Goal: Information Seeking & Learning: Learn about a topic

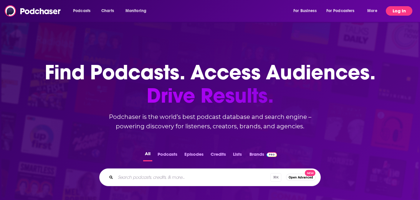
click at [395, 14] on button "Log In" at bounding box center [399, 10] width 27 height 9
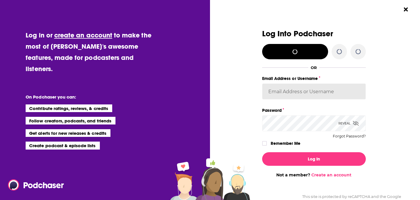
type input "KarinaSabol"
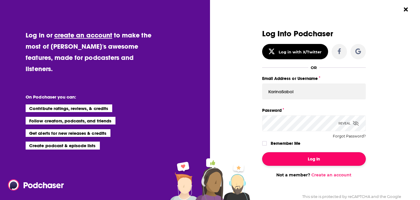
click at [300, 156] on button "Log In" at bounding box center [314, 159] width 104 height 14
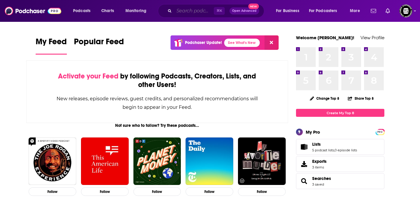
click at [193, 8] on input "Search podcasts, credits, & more..." at bounding box center [194, 10] width 40 height 9
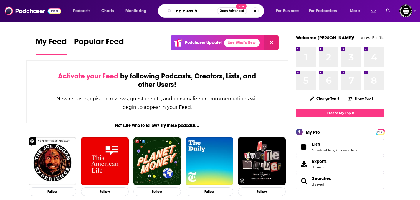
scroll to position [0, 17]
type input "working class bowhunter"
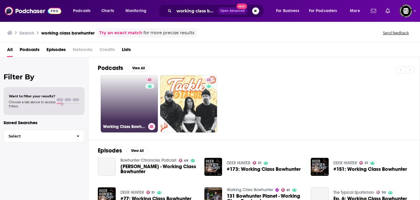
click at [133, 110] on link "61 Working Class Bowhunter" at bounding box center [129, 103] width 57 height 57
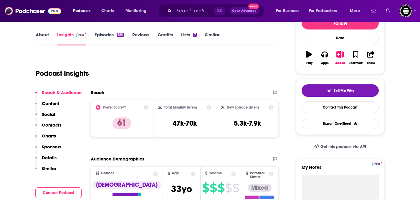
scroll to position [81, 0]
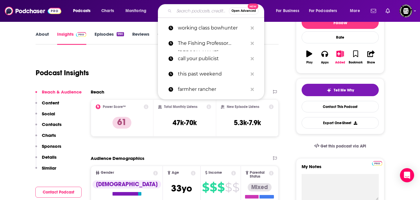
click at [185, 10] on input "Search podcasts, credits, & more..." at bounding box center [201, 10] width 55 height 9
paste input "Backcountry Hunting Podcast"
type input "Backcountry Hunting Podcast"
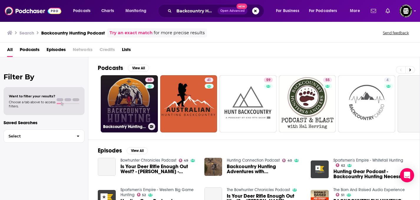
click at [146, 115] on div "60" at bounding box center [150, 99] width 10 height 45
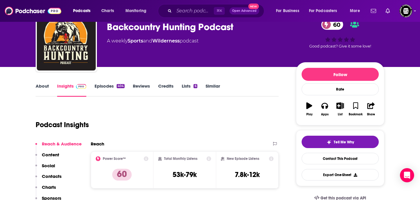
scroll to position [32, 0]
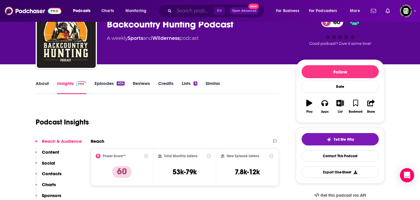
click at [201, 9] on input "Search podcasts, credits, & more..." at bounding box center [194, 10] width 40 height 9
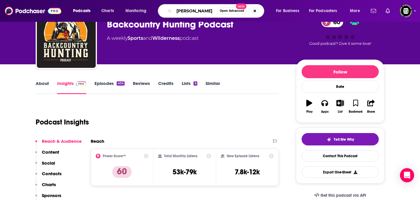
type input "huntr"
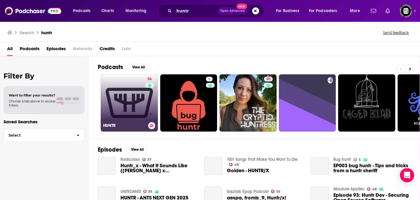
click at [149, 95] on div "56" at bounding box center [150, 99] width 10 height 45
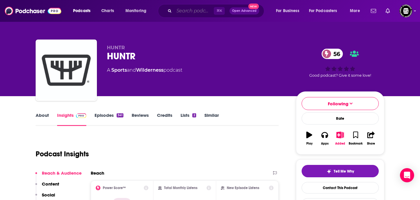
click at [201, 8] on input "Search podcasts, credits, & more..." at bounding box center [194, 10] width 40 height 9
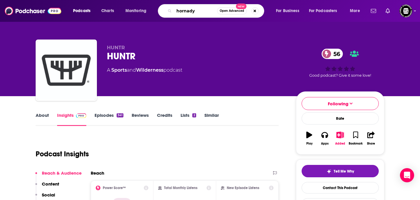
type input "hornady"
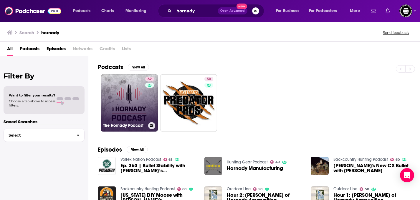
click at [139, 99] on link "62 The Hornady Podcast" at bounding box center [129, 102] width 57 height 57
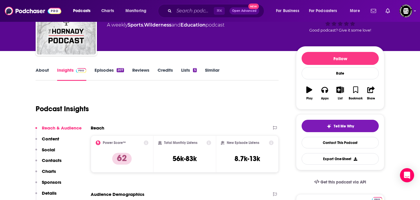
scroll to position [47, 0]
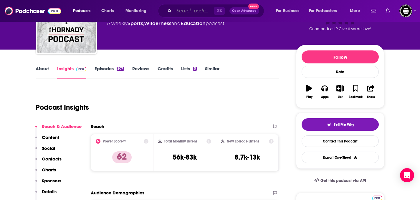
click at [191, 8] on input "Search podcasts, credits, & more..." at bounding box center [194, 10] width 40 height 9
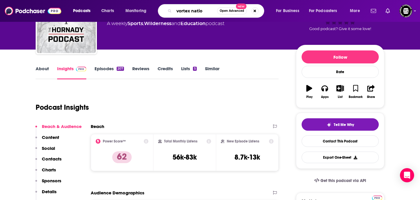
type input "vortex nation"
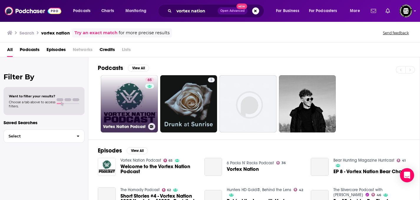
click at [141, 105] on link "65 Vortex Nation Podcast" at bounding box center [129, 103] width 57 height 57
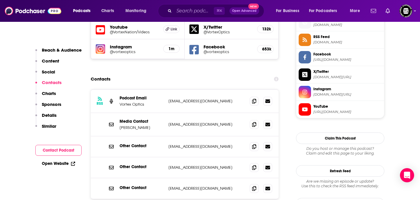
scroll to position [544, 0]
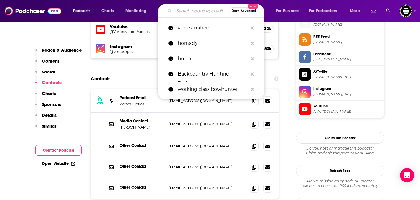
click at [185, 7] on input "Search podcasts, credits, & more..." at bounding box center [201, 10] width 55 height 9
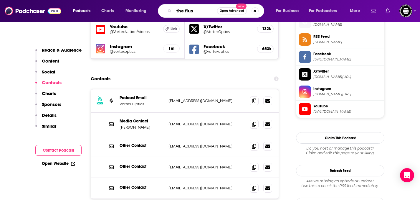
type input "the flush"
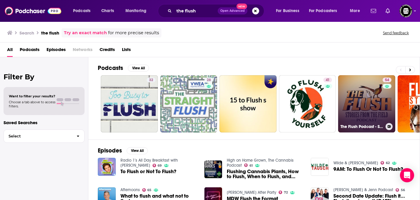
click at [374, 109] on link "54 The Flush Podcast - Stories from the field" at bounding box center [366, 103] width 57 height 57
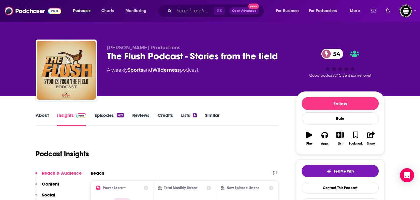
click at [199, 11] on input "Search podcasts, credits, & more..." at bounding box center [194, 10] width 40 height 9
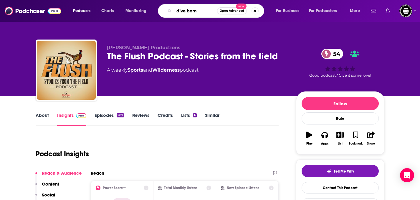
type input "dive bomb"
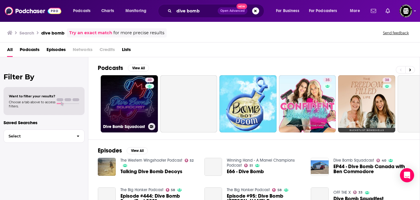
click at [133, 113] on link "40 Dive Bomb Squadcast" at bounding box center [129, 103] width 57 height 57
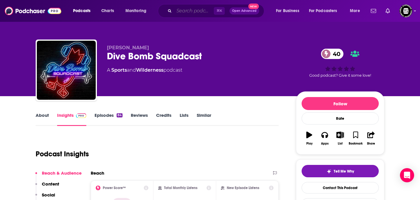
click at [187, 10] on input "Search podcasts, credits, & more..." at bounding box center [194, 10] width 40 height 9
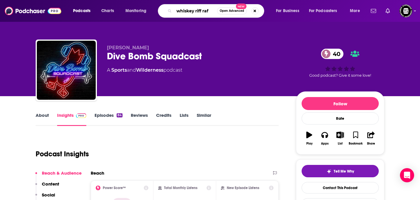
type input "whiskey riff raff"
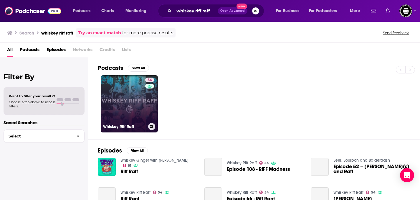
click at [142, 107] on link "54 Whiskey Riff Raff" at bounding box center [129, 103] width 57 height 57
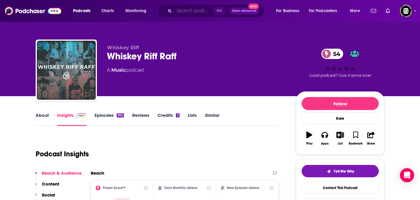
click at [187, 14] on input "Search podcasts, credits, & more..." at bounding box center [194, 10] width 40 height 9
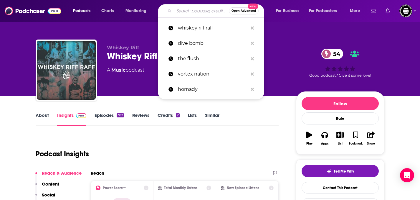
paste input "Cast and Blast Florida Podcast"
type input "Cast and Blast Florida Podcast"
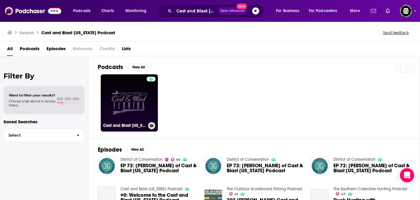
click at [127, 99] on link "Cast and Blast Florida Podcast" at bounding box center [129, 102] width 57 height 57
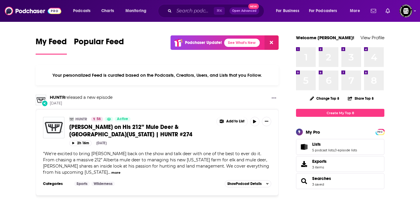
click at [186, 19] on div "Podcasts Charts Monitoring ⌘ K Open Advanced New For Business For Podcasters Mo…" at bounding box center [210, 11] width 420 height 22
click at [189, 11] on input "Search podcasts, credits, & more..." at bounding box center [194, 10] width 40 height 9
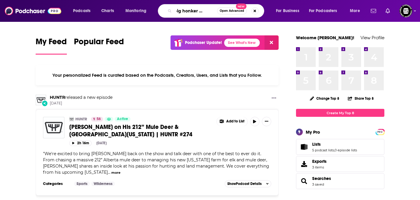
scroll to position [0, 13]
type input "the big honker podcast"
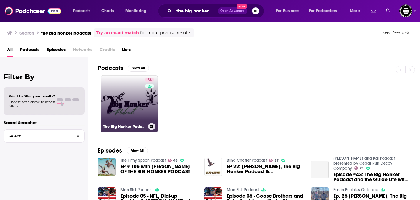
click at [129, 106] on link "58 The Big Honker Podcast" at bounding box center [129, 103] width 57 height 57
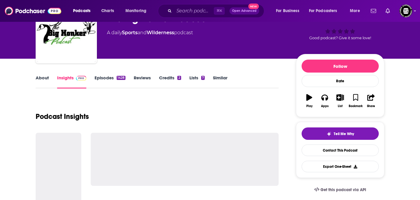
scroll to position [59, 0]
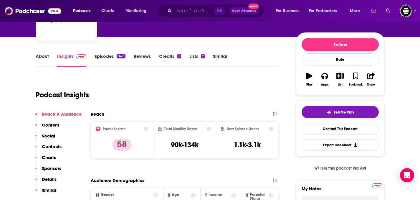
click at [186, 10] on input "Search podcasts, credits, & more..." at bounding box center [194, 10] width 40 height 9
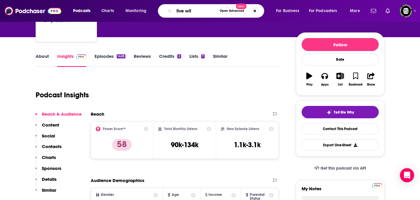
type input "live wild"
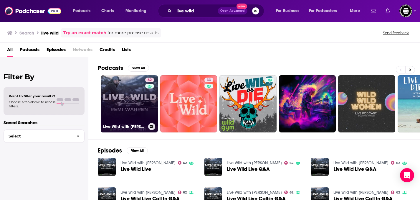
click at [140, 113] on link "62 Live Wild with Remi Warren" at bounding box center [129, 103] width 57 height 57
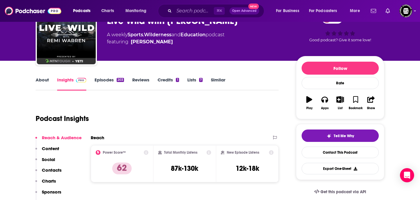
scroll to position [36, 0]
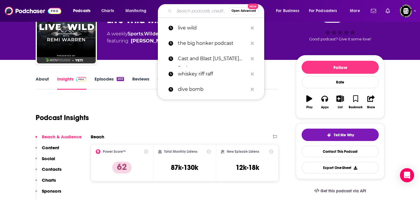
click at [184, 12] on input "Search podcasts, credits, & more..." at bounding box center [201, 10] width 55 height 9
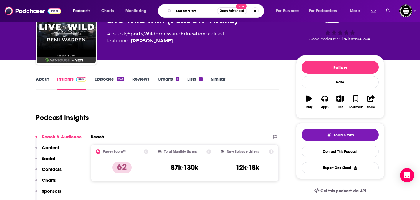
type input "duck season somewhere"
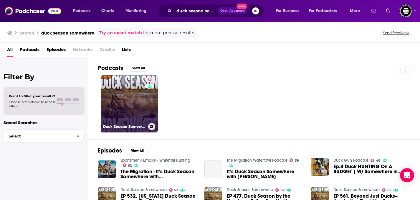
click at [139, 100] on link "52 Duck Season Somewhere" at bounding box center [129, 103] width 57 height 57
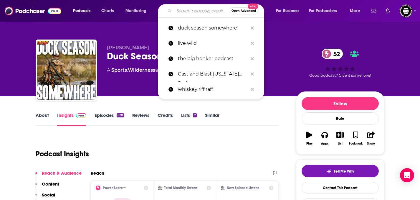
click at [196, 12] on input "Search podcasts, credits, & more..." at bounding box center [201, 10] width 55 height 9
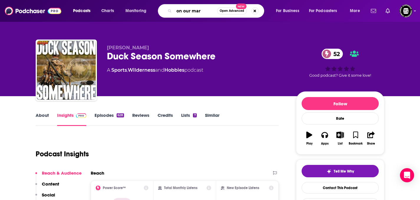
type input "on our mark"
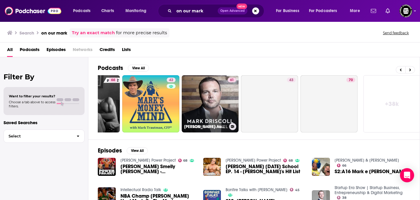
scroll to position [0, 219]
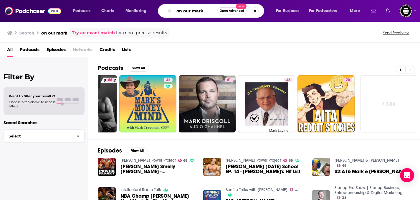
click at [207, 11] on input "on our mark" at bounding box center [195, 10] width 43 height 9
type input "on our mark the weatherby podcast"
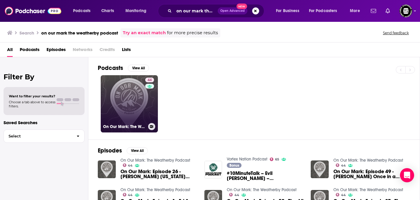
click at [134, 106] on link "44 On Our Mark: The Weatherby Podcast" at bounding box center [129, 103] width 57 height 57
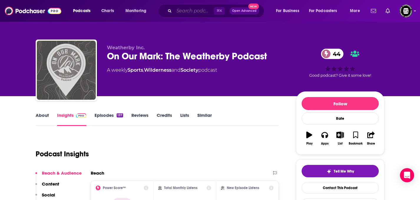
click at [180, 13] on input "Search podcasts, credits, & more..." at bounding box center [194, 10] width 40 height 9
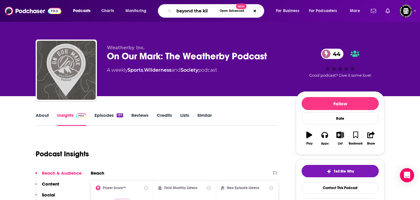
type input "beyond the kill"
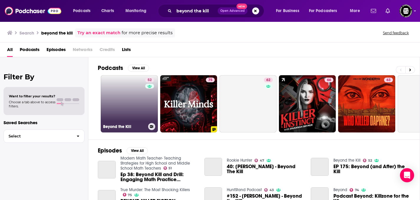
click at [115, 97] on link "52 Beyond the Kill" at bounding box center [129, 103] width 57 height 57
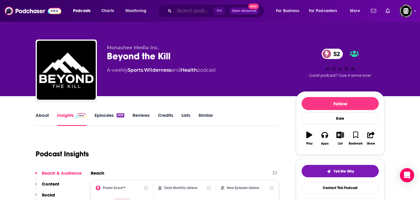
click at [192, 14] on input "Search podcasts, credits, & more..." at bounding box center [194, 10] width 40 height 9
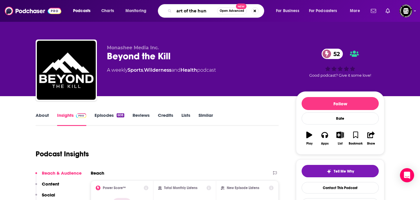
type input "art of the hunt"
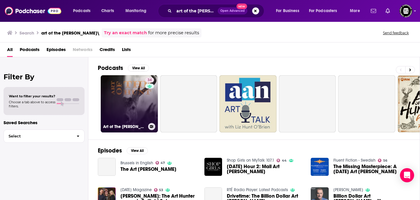
click at [127, 102] on link "34 Art of The Hunt" at bounding box center [129, 103] width 57 height 57
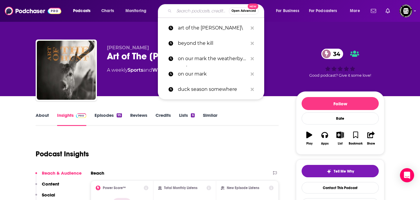
click at [202, 14] on input "Search podcasts, credits, & more..." at bounding box center [201, 10] width 55 height 9
click at [200, 38] on p "beyond the kill" at bounding box center [213, 43] width 70 height 15
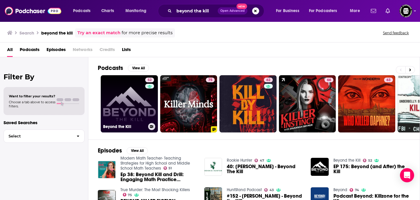
click at [116, 123] on div "Beyond the Kill" at bounding box center [129, 126] width 52 height 7
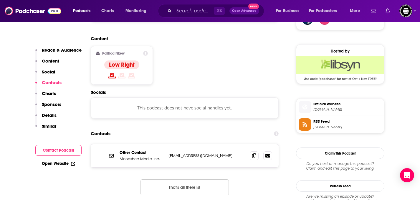
scroll to position [456, 0]
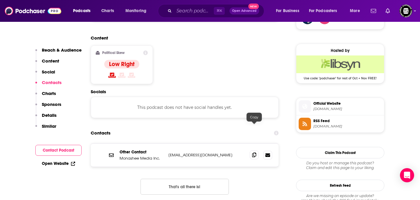
click at [250, 150] on span at bounding box center [254, 154] width 9 height 9
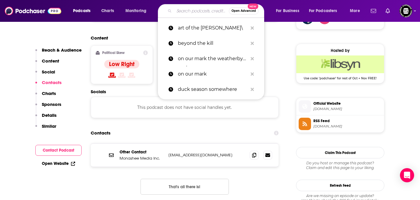
click at [198, 13] on input "Search podcasts, credits, & more..." at bounding box center [201, 10] width 55 height 9
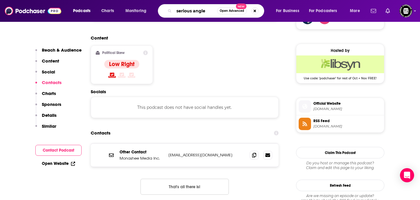
type input "serious angler"
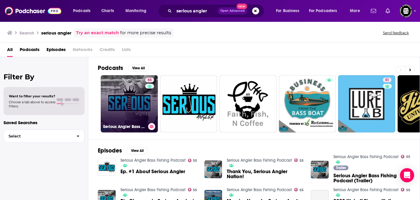
click at [130, 91] on link "55 Serious Angler Bass Fishing Podcast" at bounding box center [129, 103] width 57 height 57
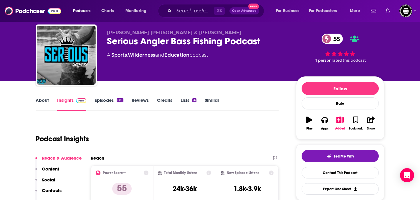
scroll to position [15, 0]
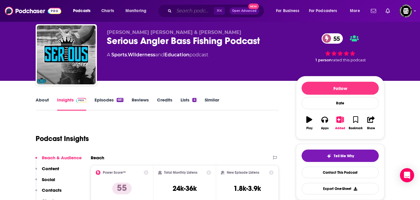
click at [182, 10] on input "Search podcasts, credits, & more..." at bounding box center [194, 10] width 40 height 9
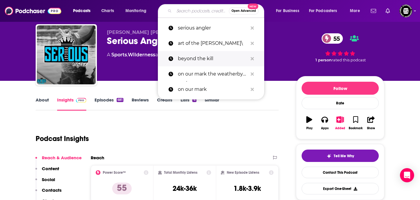
click at [188, 58] on p "beyond the kill" at bounding box center [213, 58] width 70 height 15
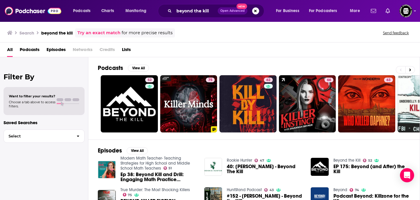
scroll to position [2, 0]
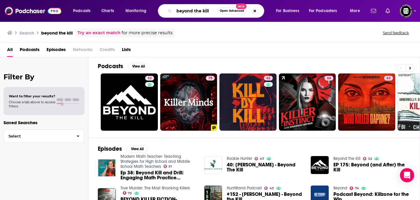
click at [206, 10] on input "beyond the kill" at bounding box center [195, 10] width 43 height 9
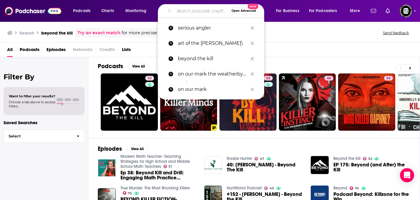
paste input "Legends of the Wild"
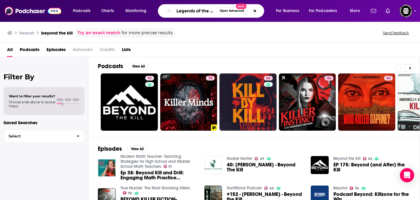
scroll to position [0, 6]
type input "Legends of the Wild"
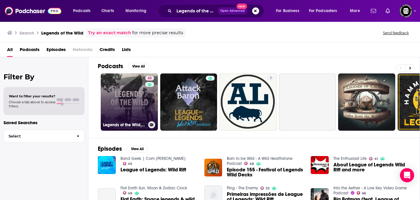
click at [148, 94] on div "45" at bounding box center [150, 98] width 10 height 45
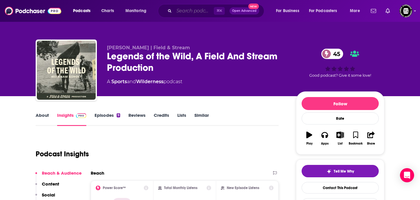
click at [201, 8] on input "Search podcasts, credits, & more..." at bounding box center [194, 10] width 40 height 9
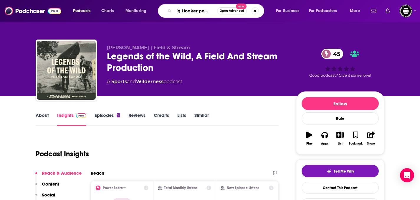
type input "Big Honker podcast"
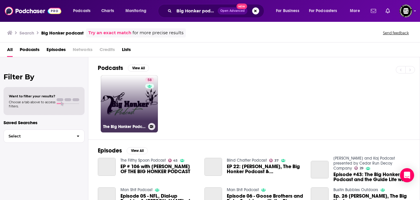
click at [138, 97] on link "58 The Big Honker Podcast" at bounding box center [129, 103] width 57 height 57
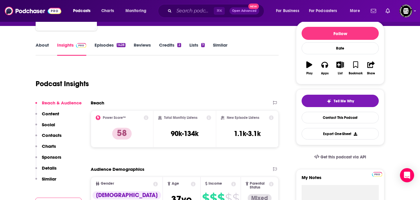
scroll to position [71, 0]
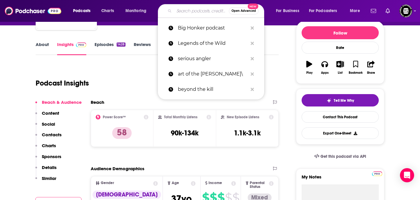
click at [204, 14] on input "Search podcasts, credits, & more..." at bounding box center [201, 10] width 55 height 9
click at [213, 56] on p "serious angler" at bounding box center [213, 58] width 70 height 15
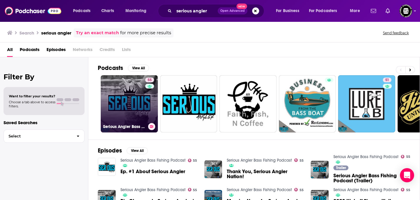
click at [150, 110] on div "55" at bounding box center [150, 99] width 10 height 45
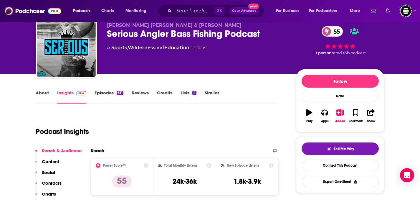
scroll to position [48, 0]
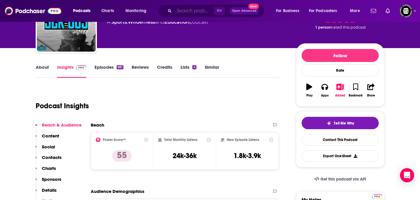
click at [204, 11] on input "Search podcasts, credits, & more..." at bounding box center [194, 10] width 40 height 9
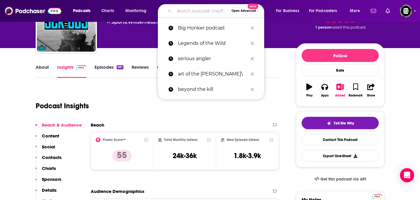
type input "k"
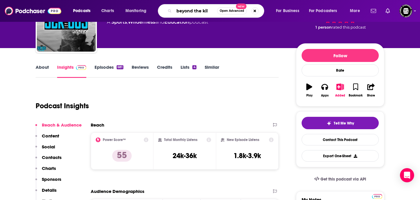
type input "beyond the kill"
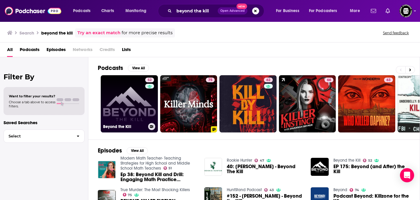
click at [115, 103] on link "52 Beyond the Kill" at bounding box center [129, 103] width 57 height 57
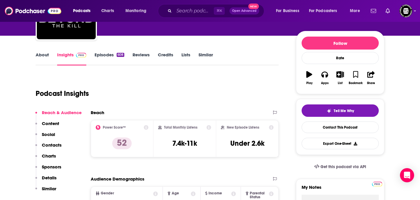
scroll to position [64, 0]
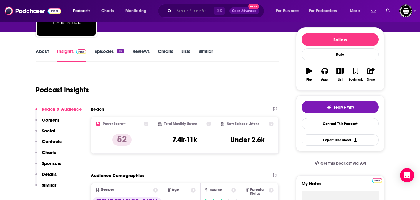
click at [180, 12] on input "Search podcasts, credits, & more..." at bounding box center [194, 10] width 40 height 9
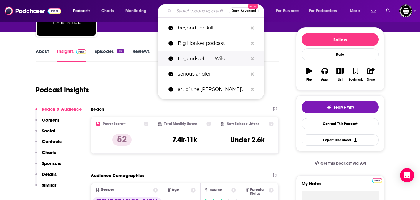
click at [196, 55] on p "Legends of the Wild" at bounding box center [213, 58] width 70 height 15
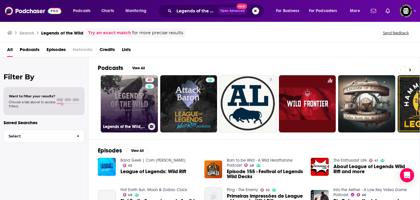
click at [135, 103] on link "45 Legends of the Wild, A Field And Stream Production" at bounding box center [129, 103] width 57 height 57
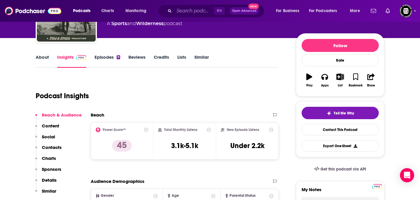
scroll to position [58, 0]
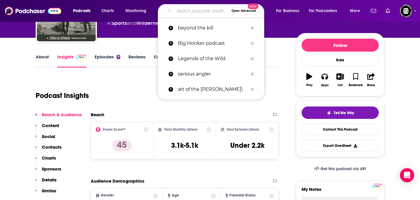
click at [183, 15] on input "Search podcasts, credits, & more..." at bounding box center [201, 10] width 55 height 9
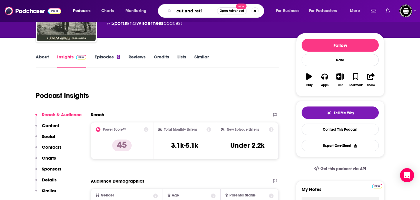
type input "cut and retie"
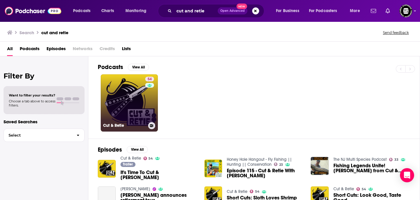
click at [124, 104] on link "54 Cut & Retie" at bounding box center [129, 102] width 57 height 57
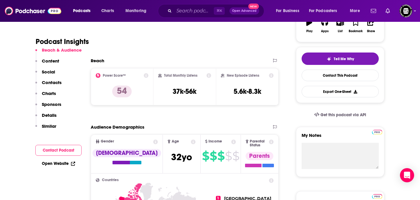
scroll to position [113, 0]
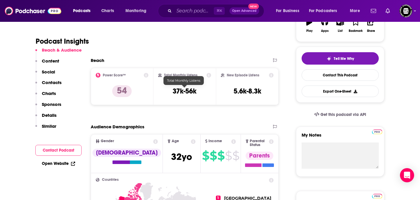
click at [180, 90] on h3 "37k-56k" at bounding box center [185, 91] width 24 height 9
copy div "37k-56k"
click at [203, 11] on input "Search podcasts, credits, & more..." at bounding box center [194, 10] width 40 height 9
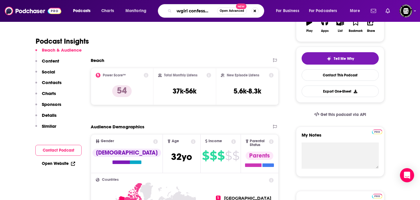
type input "cowgirl confessions"
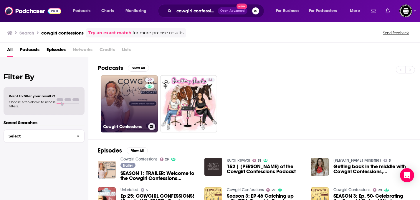
click at [136, 106] on link "29 Cowgirl Confessions" at bounding box center [129, 103] width 57 height 57
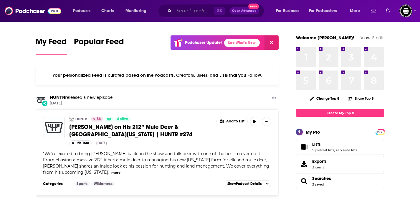
click at [188, 10] on input "Search podcasts, credits, & more..." at bounding box center [194, 10] width 40 height 9
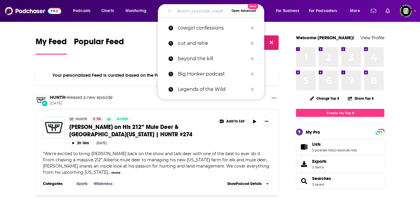
paste input "Swarfcast"
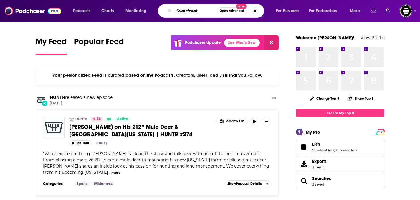
type input "Swarfcast"
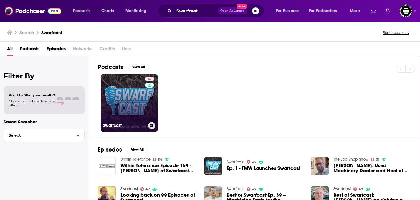
click at [141, 108] on link "47 Swarfcast" at bounding box center [129, 102] width 57 height 57
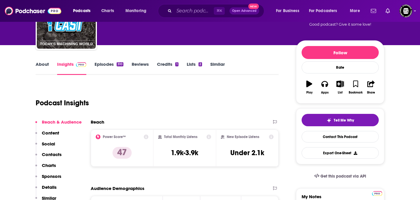
scroll to position [84, 0]
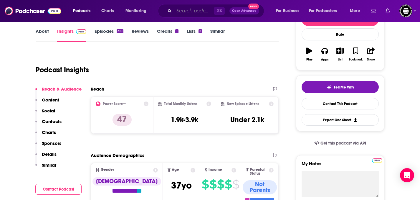
click at [197, 13] on input "Search podcasts, credits, & more..." at bounding box center [194, 10] width 40 height 9
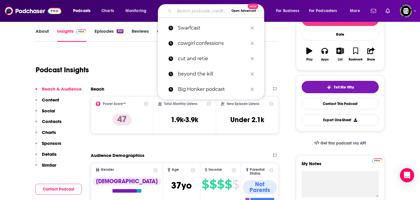
paste input "Titans of CNC Podcast"
type input "Titans of CNC Podcast"
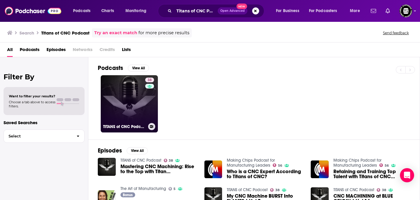
click at [136, 97] on link "38 TITANS of CNC Podcast" at bounding box center [129, 103] width 57 height 57
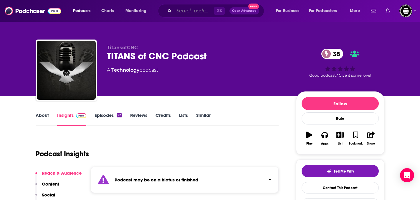
click at [190, 9] on input "Search podcasts, credits, & more..." at bounding box center [194, 10] width 40 height 9
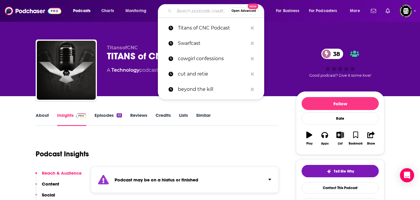
paste input "MakingChips"
type input "MakingChips"
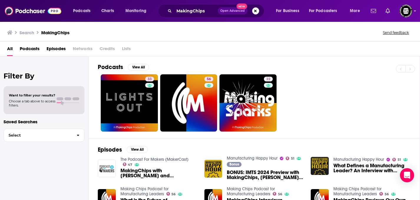
click at [107, 166] on img "MakingChips with Jim Carr and Jason Zenger" at bounding box center [107, 168] width 18 height 18
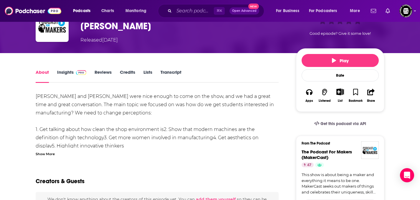
scroll to position [43, 0]
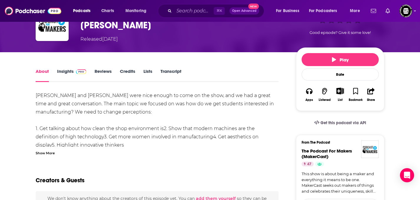
click at [68, 69] on link "Insights" at bounding box center [71, 75] width 29 height 14
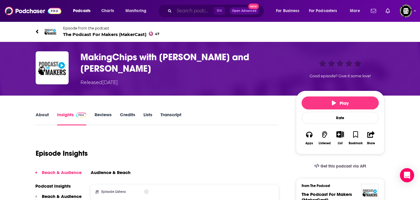
click at [205, 9] on input "Search podcasts, credits, & more..." at bounding box center [194, 10] width 40 height 9
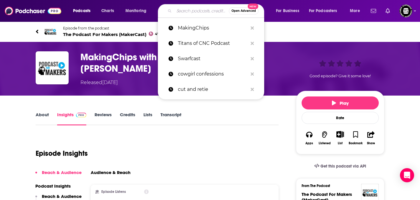
paste input "Manufacturing Happy Hour"
type input "Manufacturing Happy Hour"
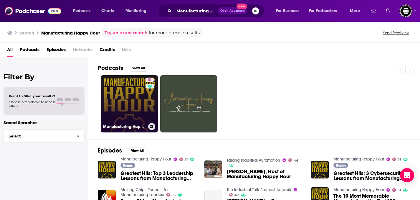
click at [141, 101] on link "51 Manufacturing Happy Hour" at bounding box center [129, 103] width 57 height 57
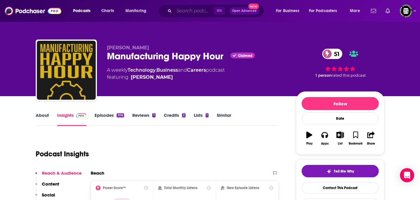
click at [199, 11] on input "Search podcasts, credits, & more..." at bounding box center [194, 10] width 40 height 9
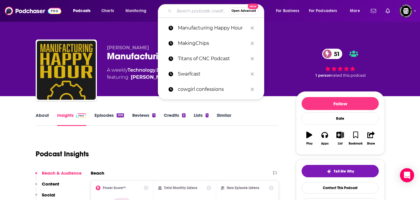
paste input "Business of Machining"
type input "Business of Machining"
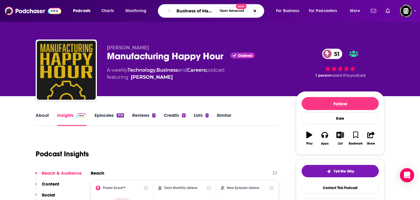
scroll to position [0, 11]
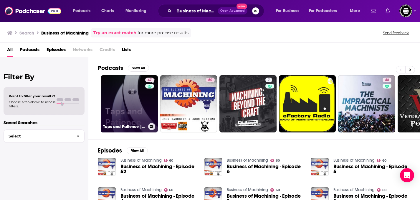
click at [141, 112] on link "47 Taps and Patience | Business and Machining Podcast" at bounding box center [129, 103] width 57 height 57
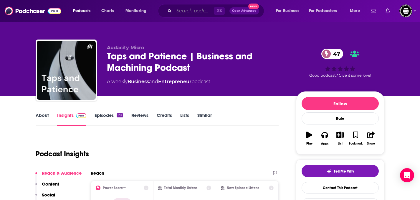
click at [181, 11] on input "Search podcasts, credits, & more..." at bounding box center [194, 10] width 40 height 9
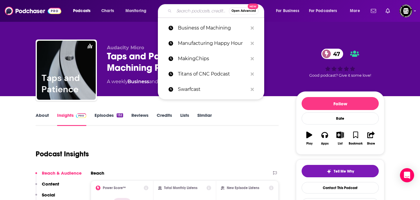
paste input "Built In [GEOGRAPHIC_DATA]"
type input "Built In [GEOGRAPHIC_DATA]"
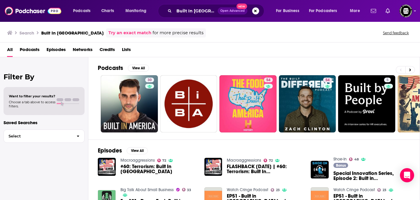
scroll to position [26, 0]
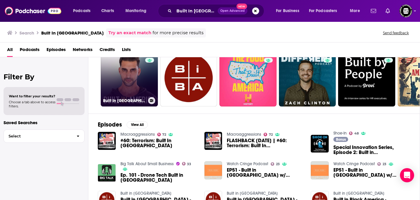
click at [144, 82] on link "30 Built In [GEOGRAPHIC_DATA]" at bounding box center [129, 77] width 57 height 57
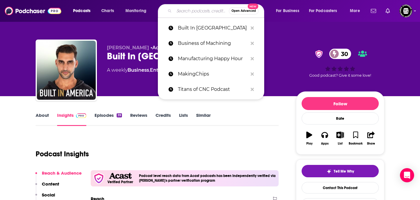
click at [192, 12] on input "Search podcasts, credits, & more..." at bounding box center [201, 10] width 55 height 9
paste input "Industrial Entrepreneurs"
type input "Industrial Entrepreneurs"
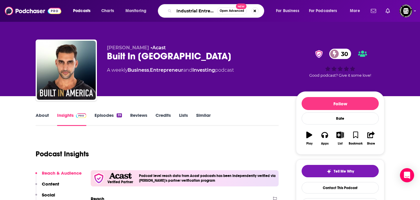
scroll to position [0, 15]
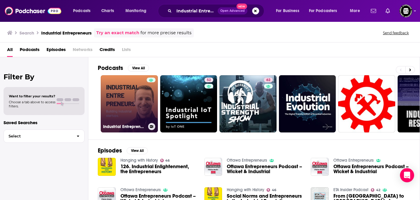
click at [142, 120] on link "Industrial Entrepreneurs" at bounding box center [129, 103] width 57 height 57
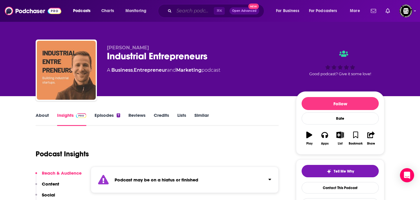
click at [184, 13] on input "Search podcasts, credits, & more..." at bounding box center [194, 10] width 40 height 9
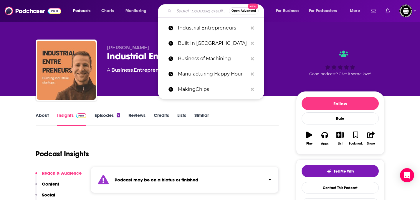
paste input "Made Here: Small business stories and conversations with entrepreneurs"
type input "Made Here: Small business stories and conversations with entrepreneurs"
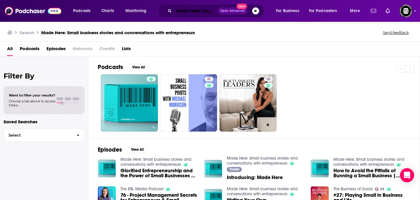
click at [203, 11] on input "Made Here: Small business stories and conversations with entrepreneurs" at bounding box center [196, 10] width 44 height 9
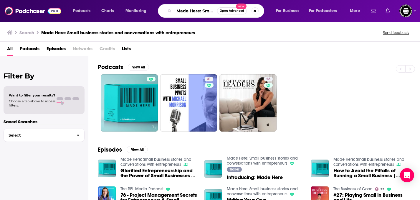
click at [203, 11] on input "Made Here: Small business stories and conversations with entrepreneurs" at bounding box center [195, 10] width 43 height 9
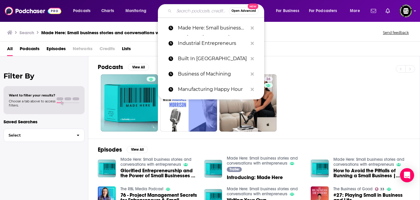
paste input "Masters of Scale"
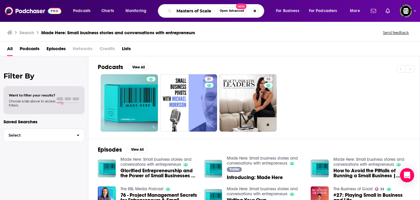
type input "Masters of Scale"
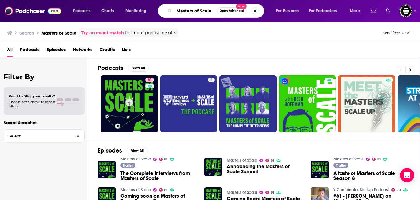
click at [209, 11] on input "Masters of Scale" at bounding box center [195, 10] width 43 height 9
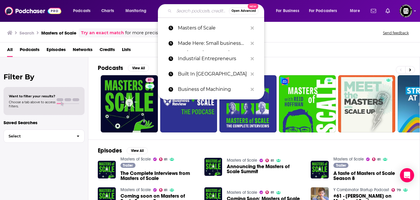
paste input "A Pondcast With [PERSON_NAME]"
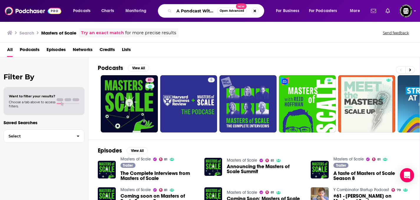
scroll to position [0, 13]
type input "A Pondcast With [PERSON_NAME]"
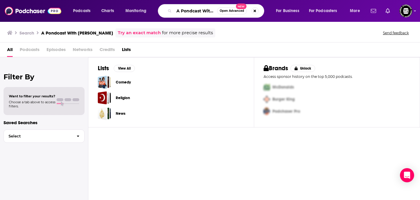
click at [196, 11] on input "A Pondcast With [PERSON_NAME]" at bounding box center [195, 10] width 43 height 9
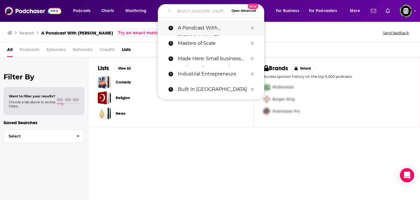
paste input "Powerline Podcast"
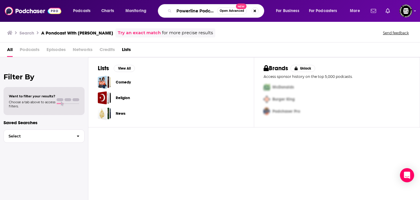
scroll to position [0, 3]
type input "Powerline Podcast"
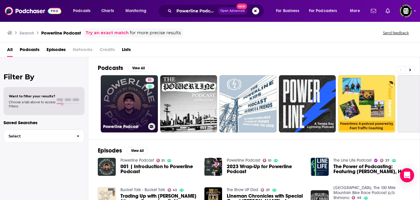
click at [147, 105] on div "51" at bounding box center [151, 99] width 10 height 45
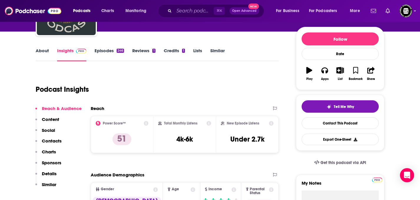
scroll to position [9, 0]
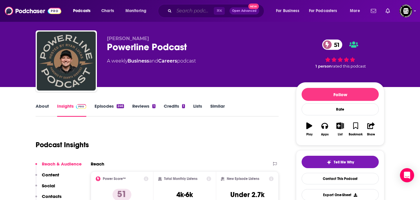
click at [197, 10] on input "Search podcasts, credits, & more..." at bounding box center [194, 10] width 40 height 9
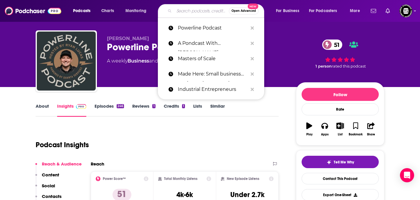
paste input "The Lineman Life Podcast"
type input "The Lineman Life Podcast"
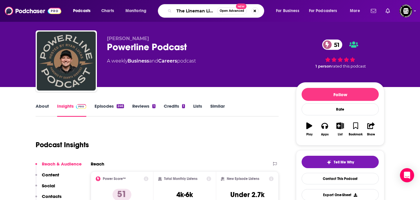
scroll to position [0, 18]
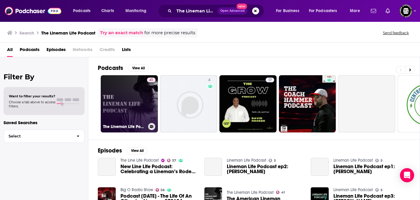
click at [148, 107] on div "41" at bounding box center [151, 99] width 9 height 45
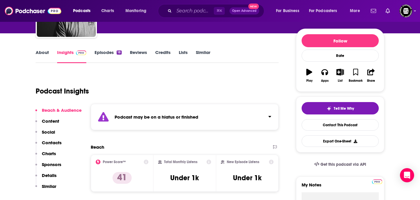
scroll to position [65, 0]
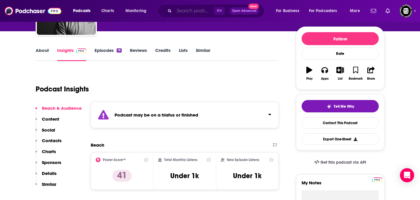
click at [190, 13] on input "Search podcasts, credits, & more..." at bounding box center [194, 10] width 40 height 9
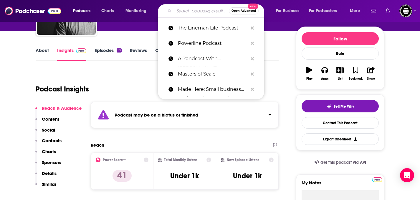
paste input "Lineman Country Podcast"
type input "Lineman Country Podcast"
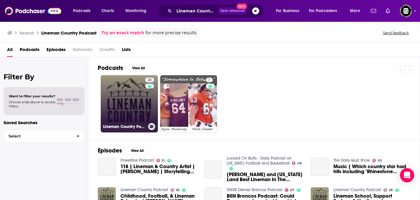
click at [124, 113] on link "28 Lineman Country Podcast" at bounding box center [129, 103] width 57 height 57
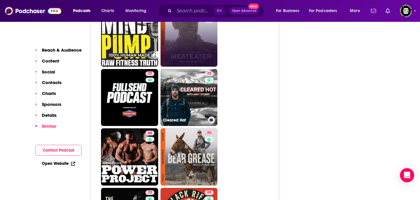
scroll to position [1055, 0]
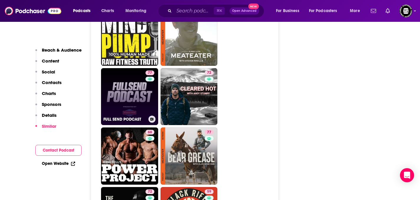
click at [143, 95] on link "77 FULL SEND PODCAST" at bounding box center [129, 96] width 57 height 57
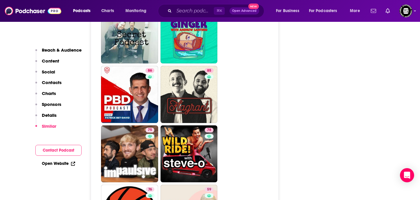
scroll to position [1210, 0]
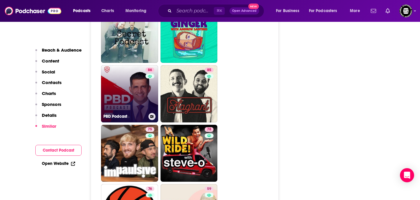
click at [146, 109] on div "86" at bounding box center [151, 89] width 10 height 45
type input "[URL][DOMAIN_NAME]"
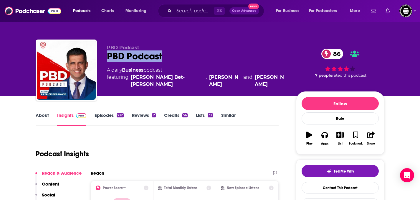
drag, startPoint x: 163, startPoint y: 55, endPoint x: 107, endPoint y: 56, distance: 55.7
click at [107, 56] on div "PBD Podcast 86" at bounding box center [197, 55] width 180 height 11
copy h2 "PBD Podcast"
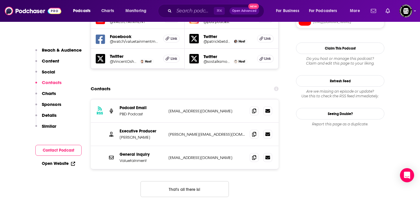
scroll to position [576, 0]
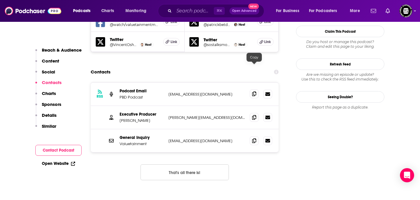
click at [255, 91] on icon at bounding box center [254, 93] width 4 height 5
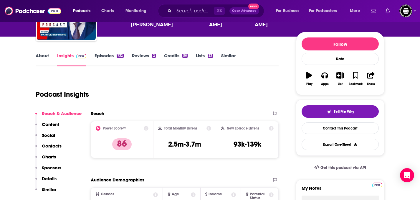
scroll to position [54, 0]
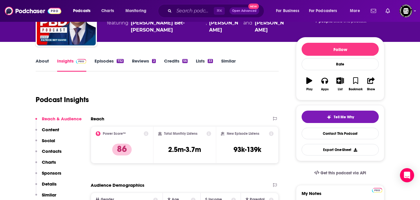
click at [104, 64] on link "Episodes 732" at bounding box center [109, 65] width 29 height 14
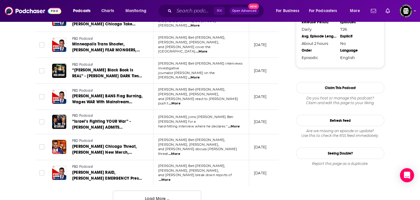
scroll to position [628, 0]
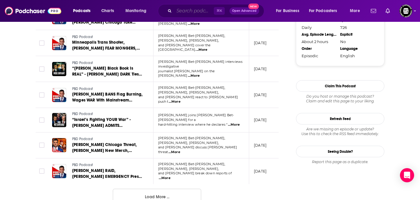
click at [200, 7] on input "Search podcasts, credits, & more..." at bounding box center [194, 10] width 40 height 9
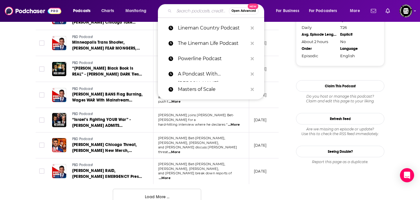
paste input "How I Built This"
type input "How I Built This"
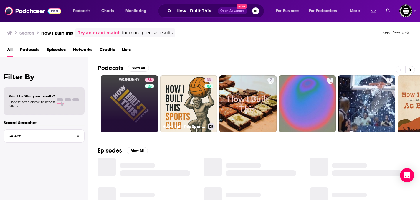
click at [140, 106] on link "88" at bounding box center [129, 103] width 57 height 57
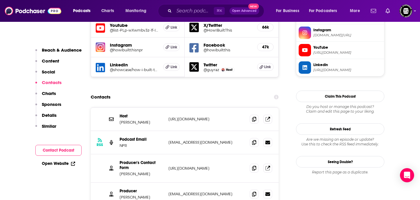
scroll to position [552, 0]
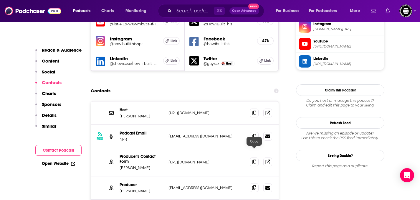
click at [253, 185] on icon at bounding box center [254, 187] width 4 height 5
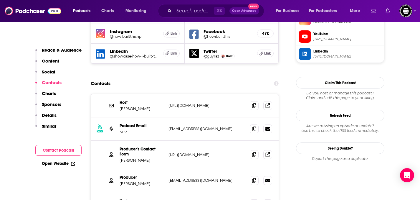
scroll to position [559, 0]
click at [253, 178] on icon at bounding box center [254, 180] width 4 height 5
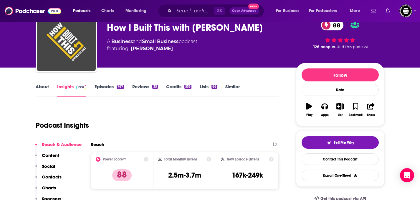
scroll to position [0, 0]
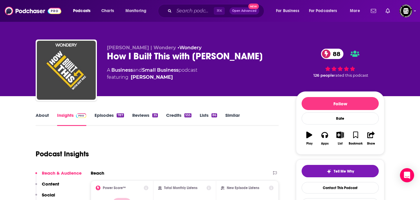
click at [105, 117] on link "Episodes 787" at bounding box center [109, 119] width 29 height 14
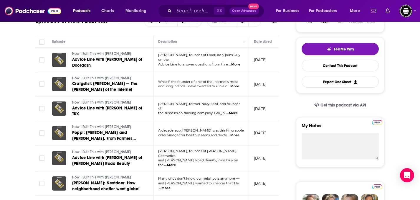
scroll to position [110, 0]
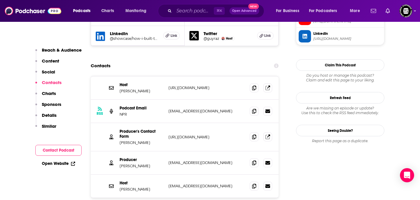
scroll to position [577, 0]
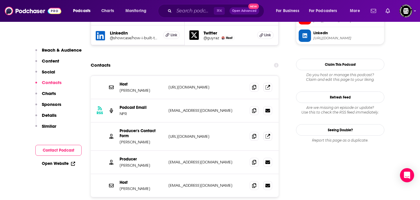
click at [126, 163] on p "[PERSON_NAME]" at bounding box center [142, 165] width 44 height 5
copy p "Ramtin"
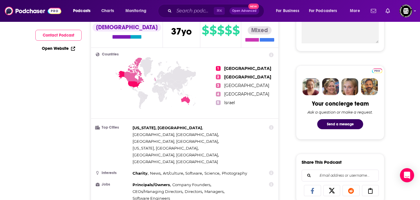
scroll to position [0, 0]
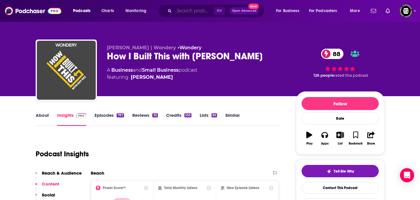
click at [184, 13] on input "Search podcasts, credits, & more..." at bounding box center [194, 10] width 40 height 9
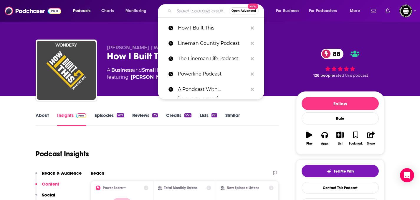
paste input "Diary of a CEO"
type input "Diary of a CEO"
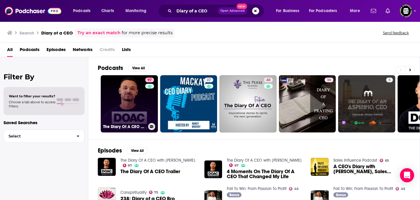
click at [150, 101] on div "97" at bounding box center [150, 99] width 10 height 45
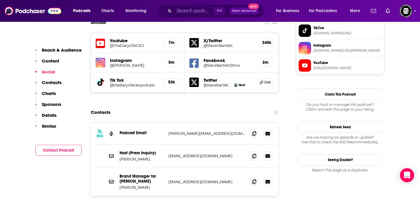
scroll to position [544, 0]
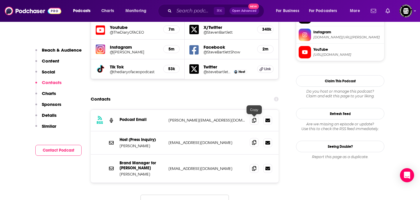
click at [252, 140] on icon at bounding box center [254, 142] width 4 height 5
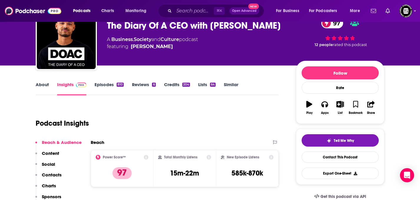
scroll to position [22, 0]
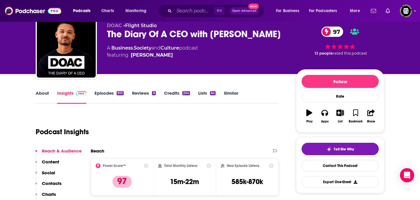
click at [106, 95] on link "Episodes 810" at bounding box center [109, 97] width 29 height 14
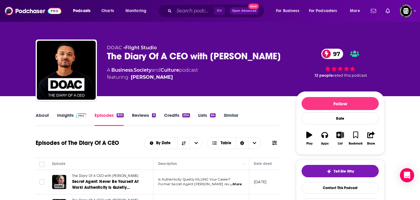
click at [42, 114] on link "About" at bounding box center [42, 119] width 13 height 14
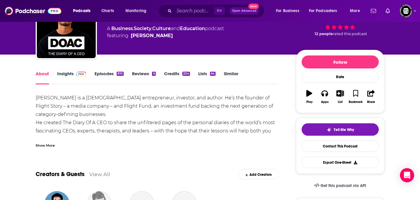
scroll to position [42, 0]
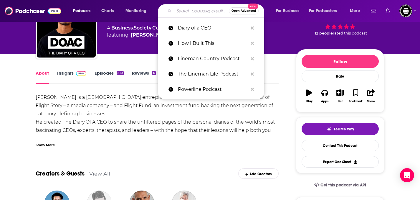
click at [199, 14] on input "Search podcasts, credits, & more..." at bounding box center [201, 10] width 55 height 9
paste input "[PERSON_NAME] Show"
type input "[PERSON_NAME] Show"
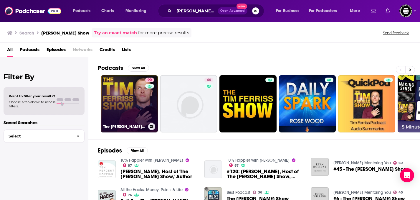
click at [128, 109] on link "90 The [PERSON_NAME] Show" at bounding box center [129, 103] width 57 height 57
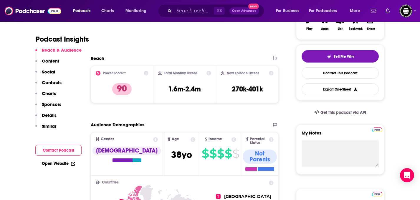
scroll to position [115, 0]
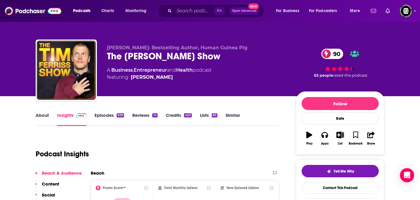
click at [44, 113] on link "About" at bounding box center [42, 119] width 13 height 14
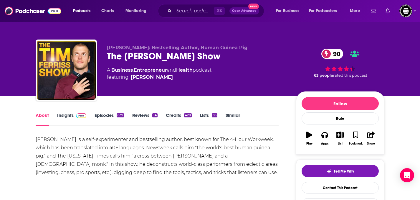
click at [104, 113] on link "Episodes 839" at bounding box center [109, 119] width 29 height 14
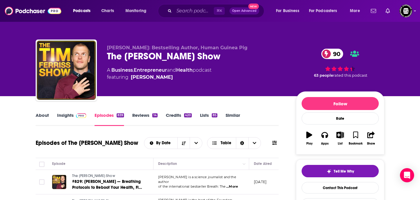
click at [69, 119] on link "Insights" at bounding box center [71, 119] width 29 height 14
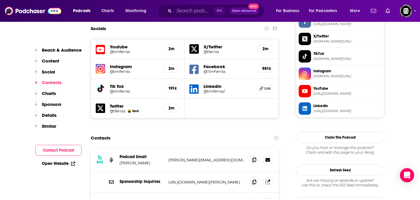
scroll to position [525, 0]
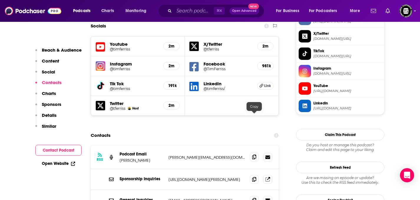
click at [257, 152] on span at bounding box center [254, 156] width 9 height 9
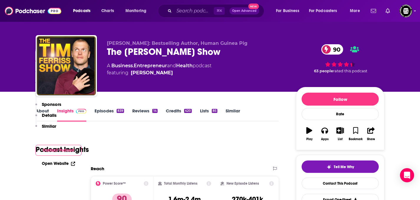
scroll to position [0, 0]
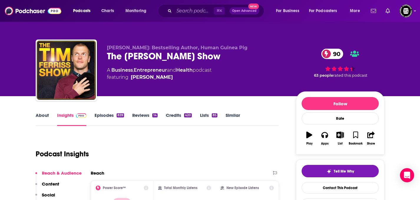
click at [42, 116] on link "About" at bounding box center [42, 119] width 13 height 14
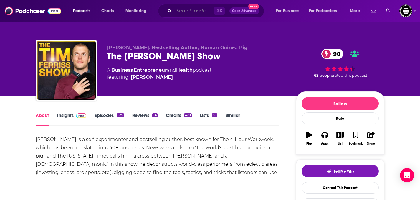
click at [199, 12] on input "Search podcasts, credits, & more..." at bounding box center [194, 10] width 40 height 9
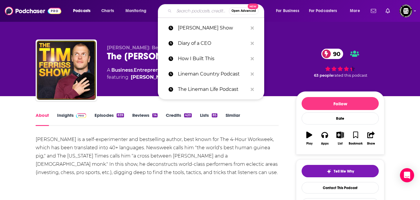
paste input "Masters of Scale"
type input "Masters of Scale"
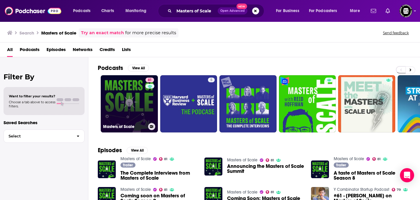
click at [138, 95] on link "81 Masters of Scale" at bounding box center [129, 103] width 57 height 57
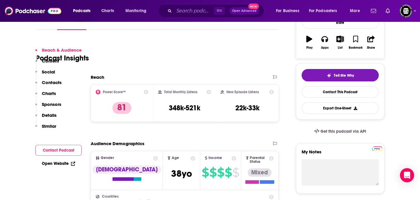
scroll to position [73, 0]
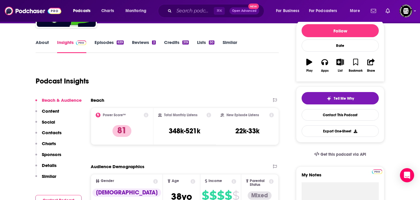
click at [38, 46] on link "About" at bounding box center [42, 46] width 13 height 14
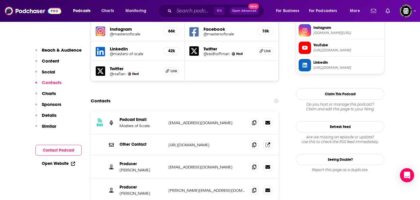
scroll to position [554, 0]
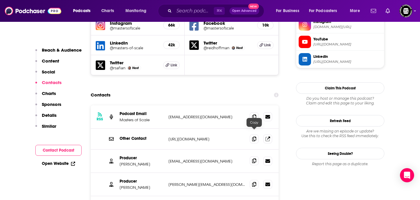
click at [251, 156] on span at bounding box center [254, 160] width 9 height 9
click at [252, 158] on icon at bounding box center [254, 160] width 4 height 5
click at [181, 14] on input "Search podcasts, credits, & more..." at bounding box center [194, 10] width 40 height 9
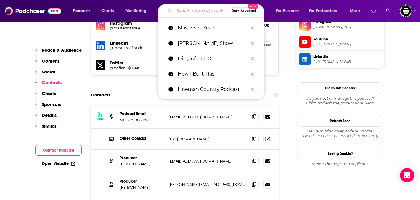
paste input "Prof G Pod"
type input "Prof G Pod"
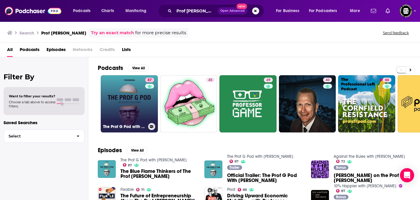
click at [140, 114] on link "87 The Prof G Pod with Scott Galloway" at bounding box center [129, 103] width 57 height 57
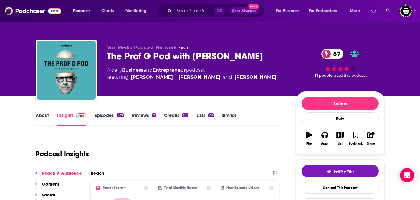
click at [44, 114] on link "About" at bounding box center [42, 119] width 13 height 14
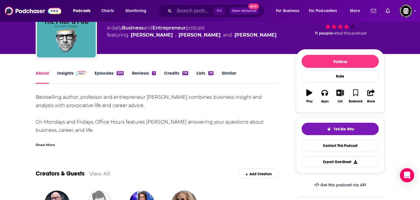
scroll to position [42, 0]
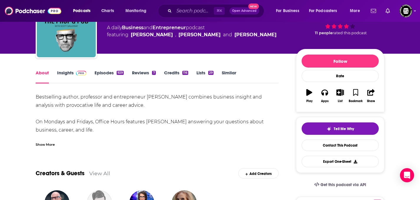
click at [103, 70] on link "Episodes 929" at bounding box center [109, 77] width 29 height 14
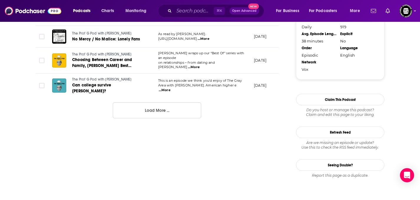
scroll to position [678, 0]
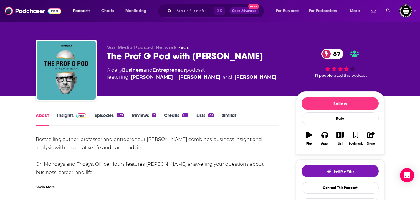
click at [69, 117] on link "Insights" at bounding box center [71, 119] width 29 height 14
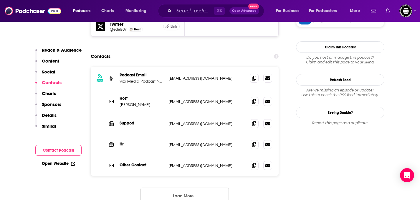
scroll to position [600, 0]
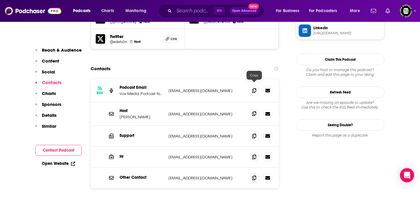
click at [252, 109] on span at bounding box center [254, 113] width 9 height 9
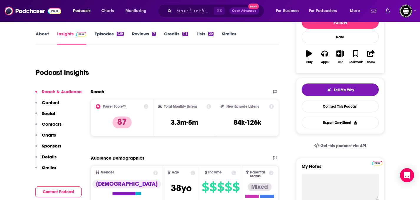
scroll to position [0, 0]
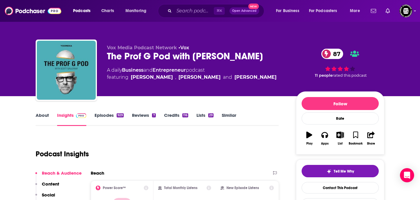
click at [40, 112] on link "About" at bounding box center [42, 119] width 13 height 14
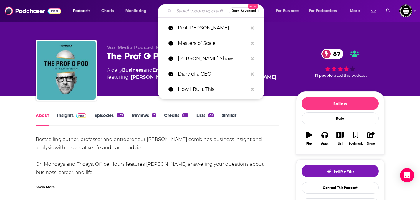
click at [194, 11] on input "Search podcasts, credits, & more..." at bounding box center [201, 10] width 55 height 9
paste input "GaryVee Audio Experience"
type input "GaryVee Audio Experience"
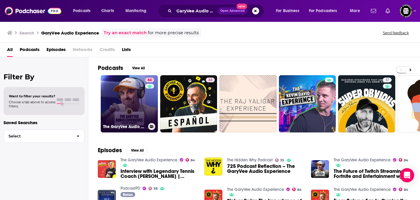
click at [125, 105] on link "84 The GaryVee Audio Experience" at bounding box center [129, 103] width 57 height 57
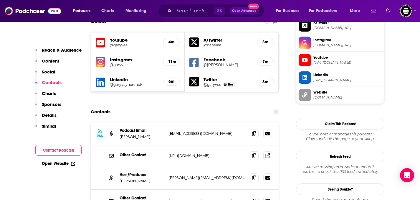
scroll to position [557, 0]
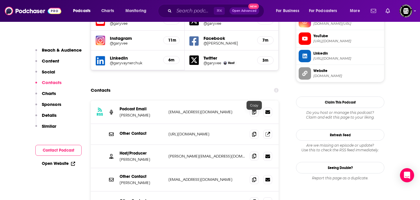
click at [253, 153] on icon at bounding box center [254, 155] width 4 height 5
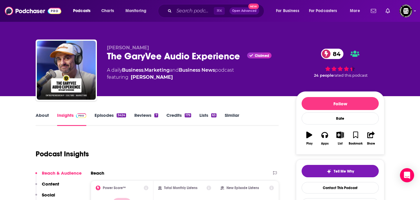
click at [44, 116] on link "About" at bounding box center [42, 119] width 13 height 14
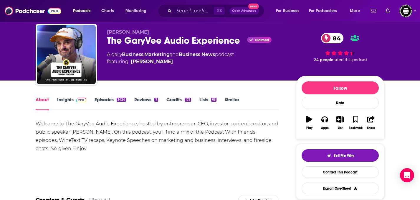
scroll to position [16, 0]
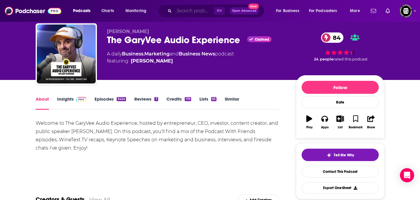
click at [179, 10] on input "Search podcasts, credits, & more..." at bounding box center [194, 10] width 40 height 9
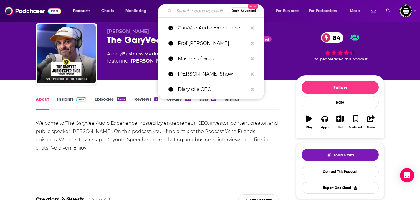
paste input "My First Million"
type input "My First Million"
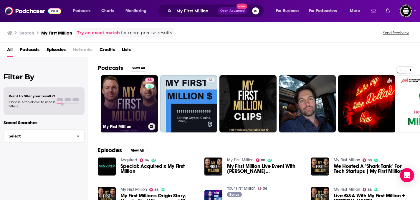
click at [154, 100] on div "88" at bounding box center [150, 99] width 10 height 45
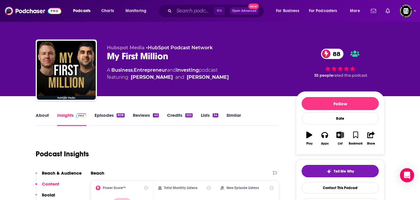
click at [47, 114] on link "About" at bounding box center [42, 119] width 13 height 14
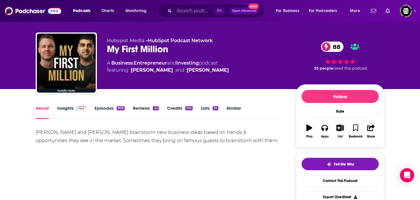
scroll to position [5, 0]
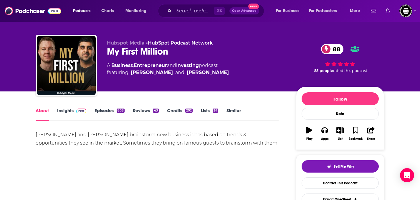
click at [68, 110] on link "Insights" at bounding box center [71, 115] width 29 height 14
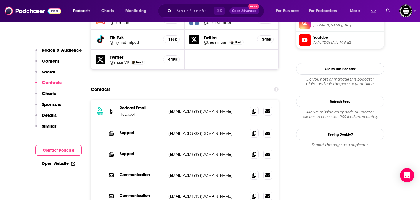
scroll to position [572, 0]
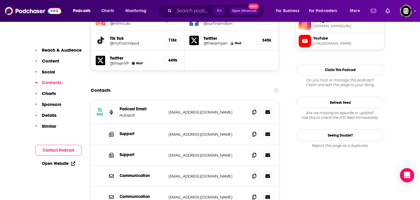
click at [176, 124] on div "Support tips@thehustle.co tips@thehustle.co" at bounding box center [185, 134] width 188 height 21
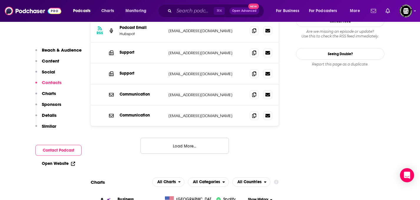
scroll to position [654, 0]
click at [183, 126] on div "RSS Podcast Email Hubspot podcasts@hubspot.com podcasts@hubspot.com Support tip…" at bounding box center [185, 91] width 188 height 144
click at [183, 137] on button "Load More..." at bounding box center [185, 145] width 88 height 16
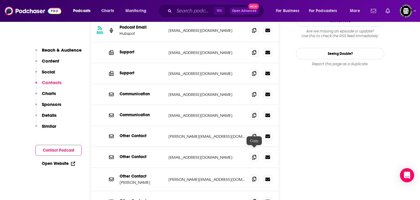
click at [253, 176] on icon at bounding box center [254, 178] width 4 height 5
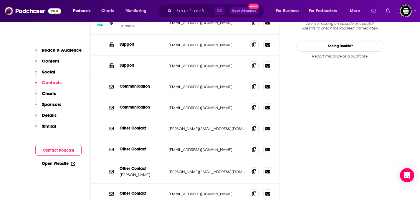
scroll to position [662, 0]
